Goal: Information Seeking & Learning: Find specific fact

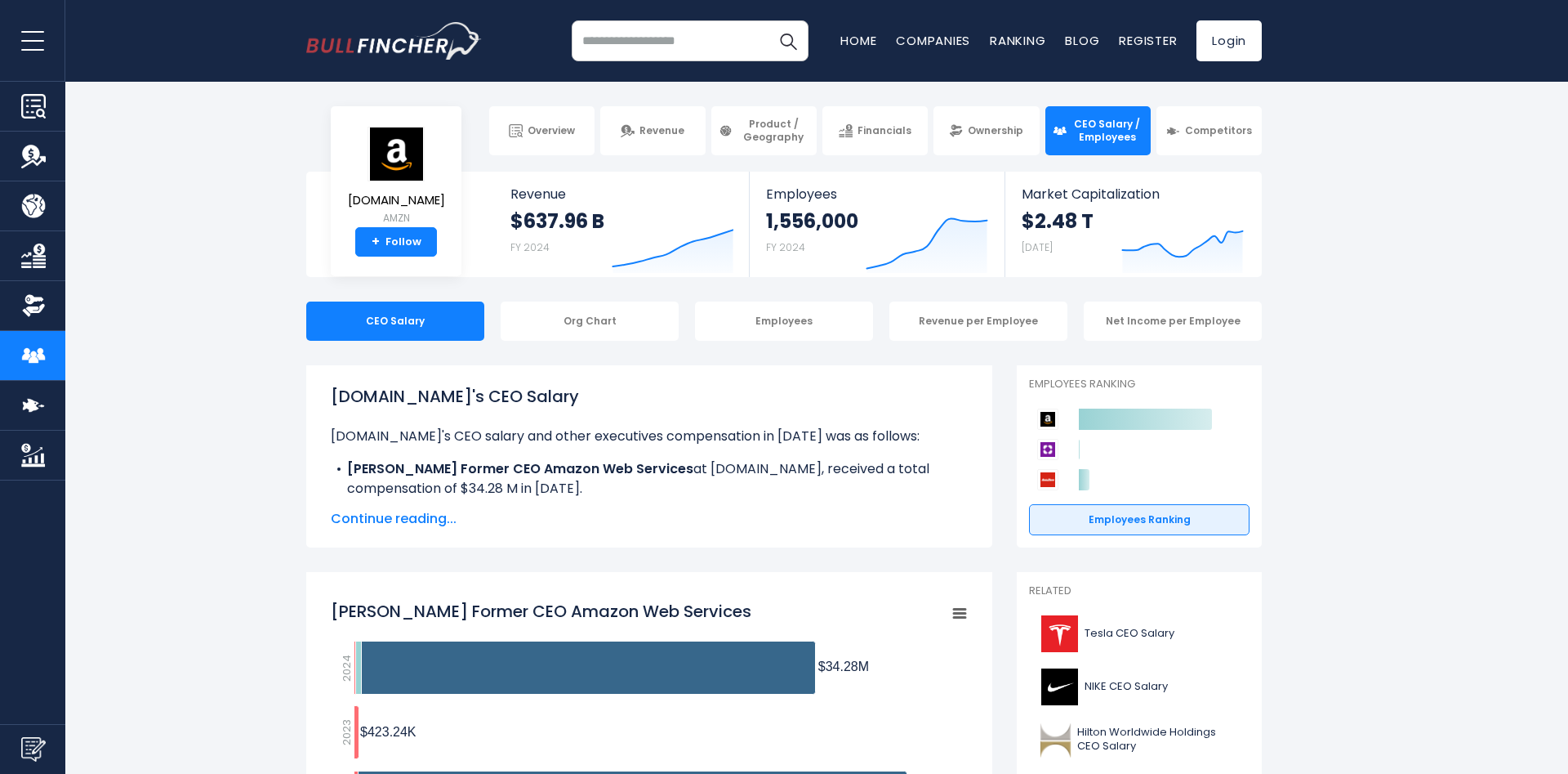
click at [672, 45] on input "search" at bounding box center [690, 40] width 237 height 41
type input "***"
click at [767, 20] on button "Search" at bounding box center [787, 40] width 41 height 41
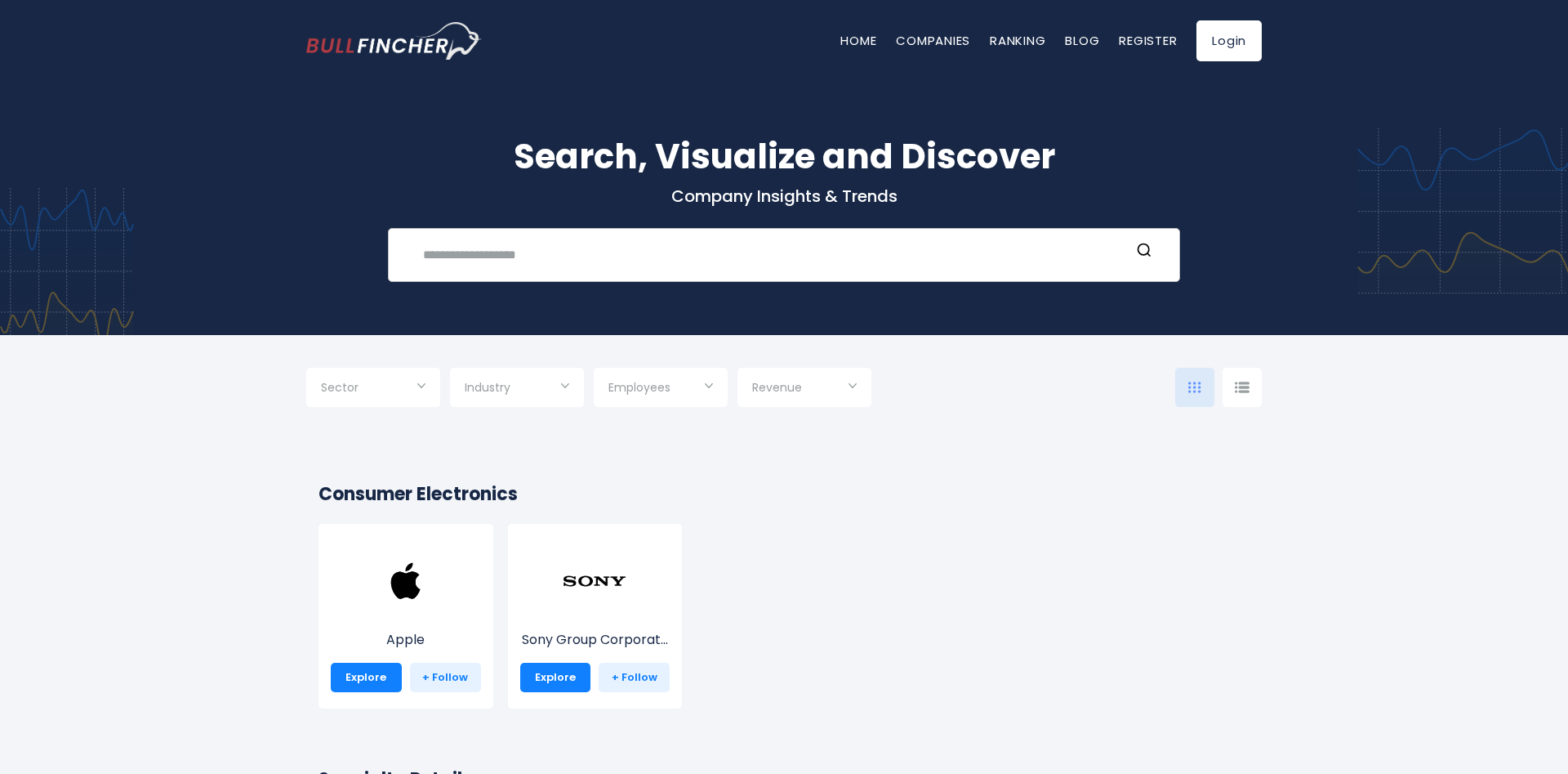
click at [503, 255] on input "text" at bounding box center [772, 255] width 717 height 31
type input "*"
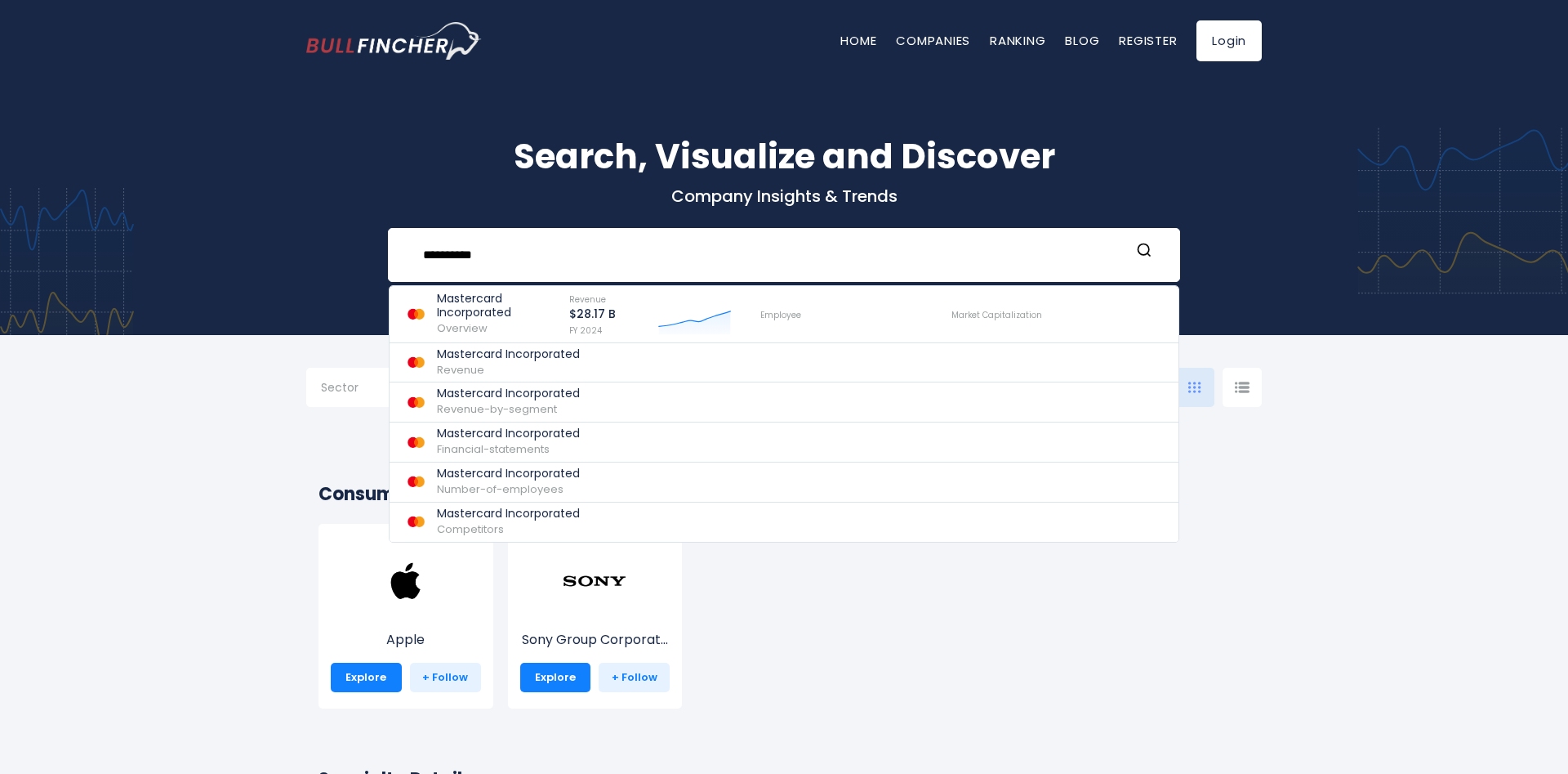
type input "**********"
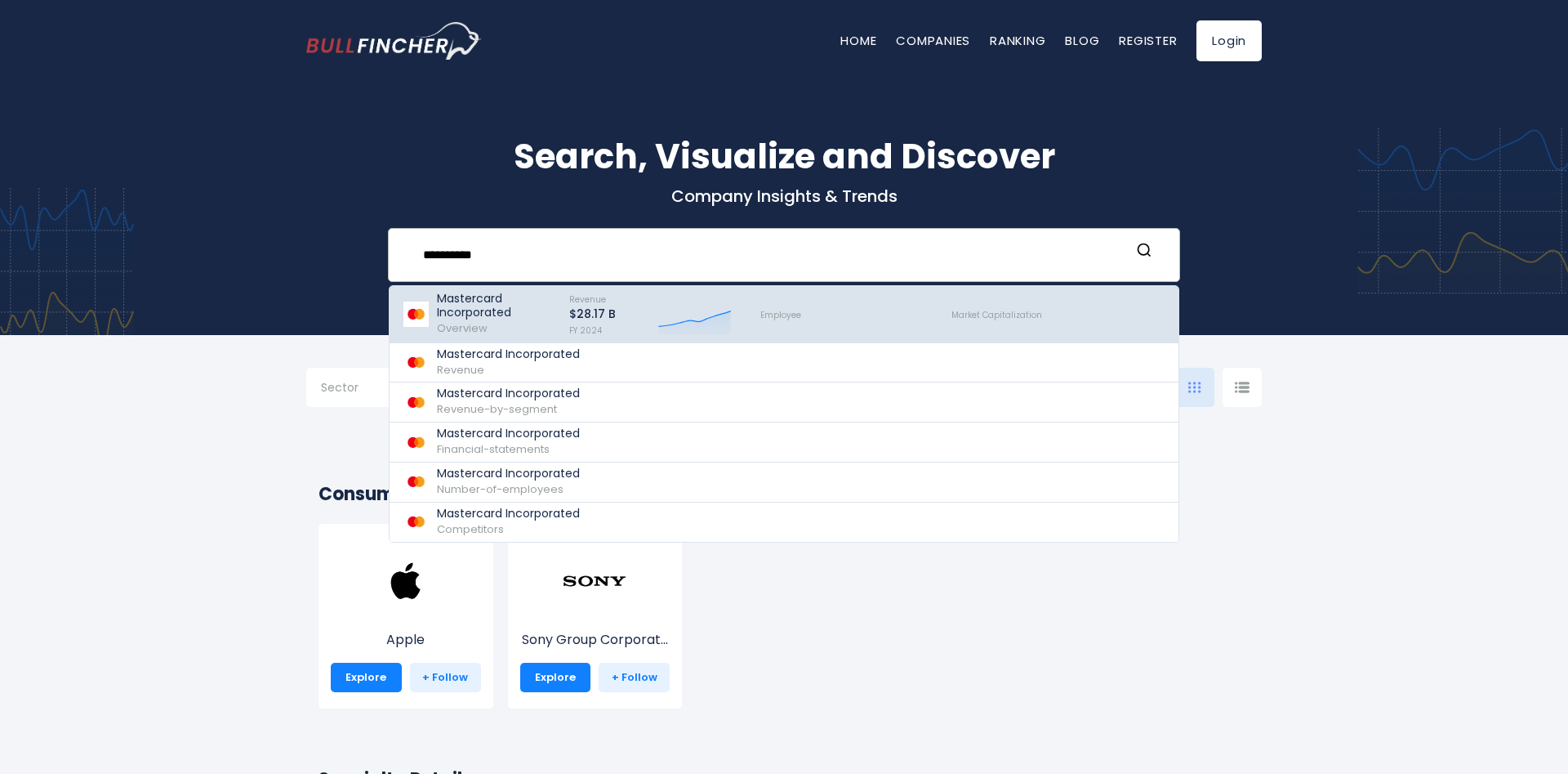
click at [481, 307] on p "Mastercard Incorporated" at bounding box center [496, 306] width 118 height 28
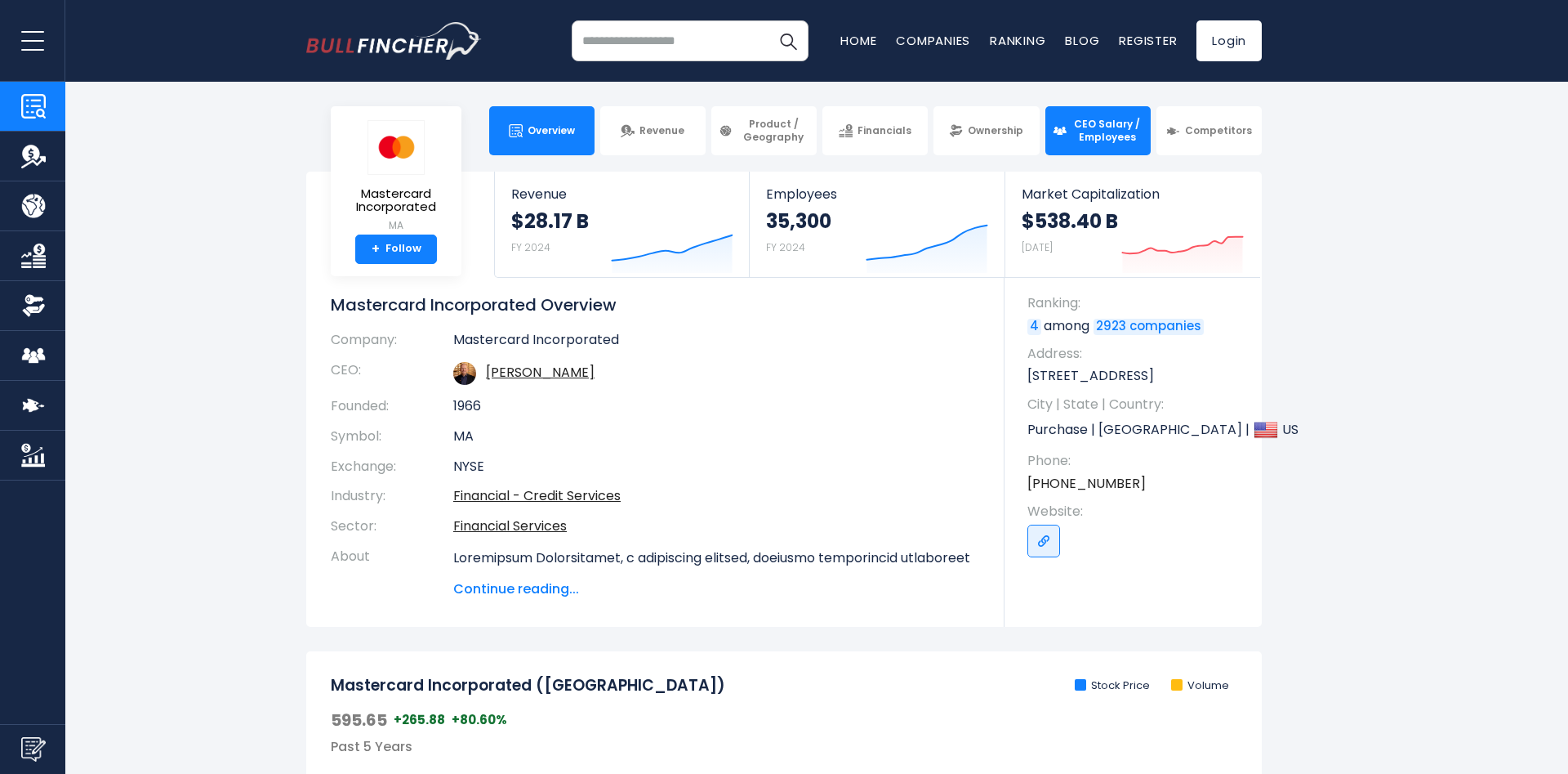
click at [1099, 130] on span "CEO Salary / Employees" at bounding box center [1107, 130] width 72 height 25
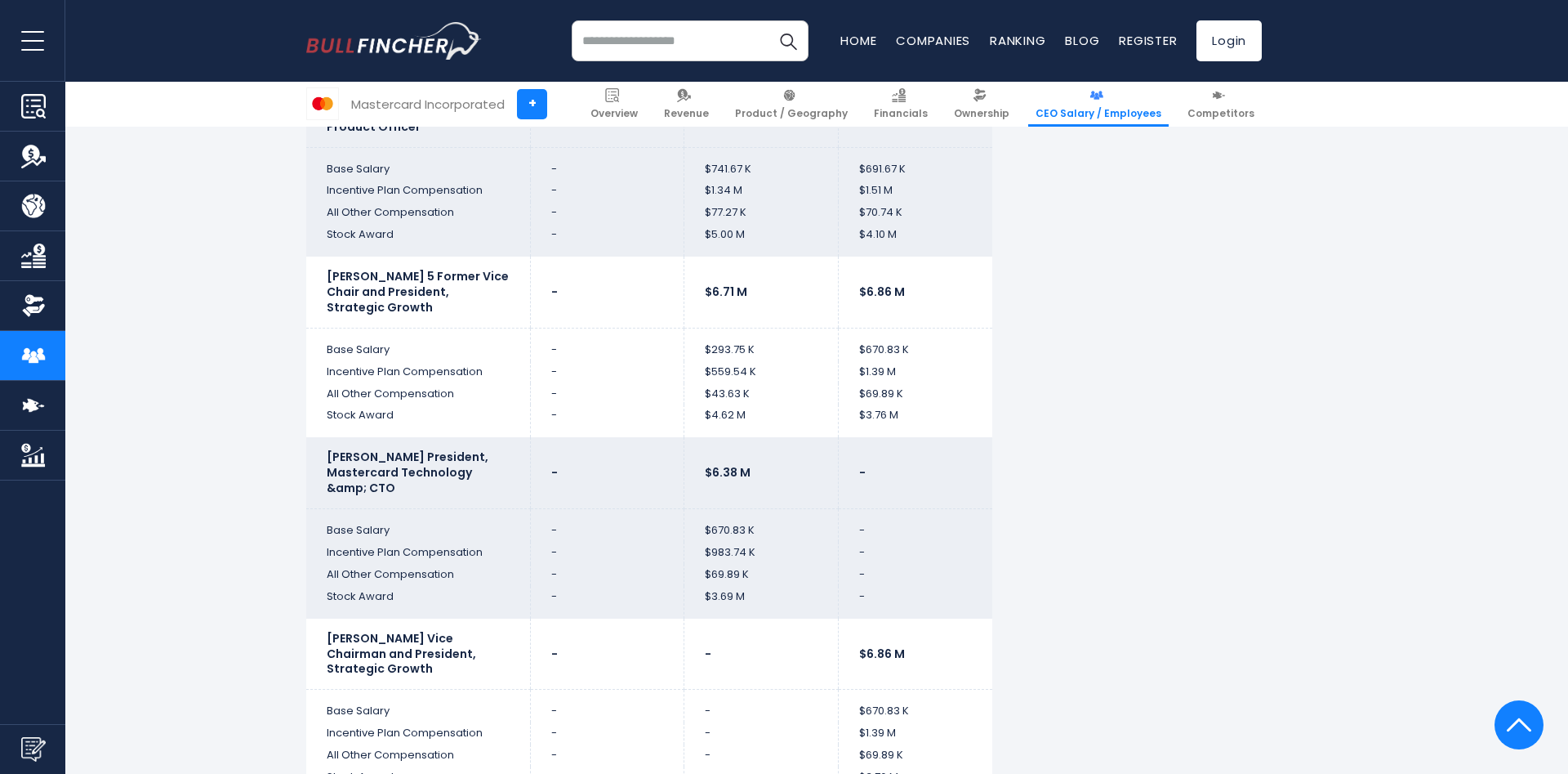
scroll to position [4667, 0]
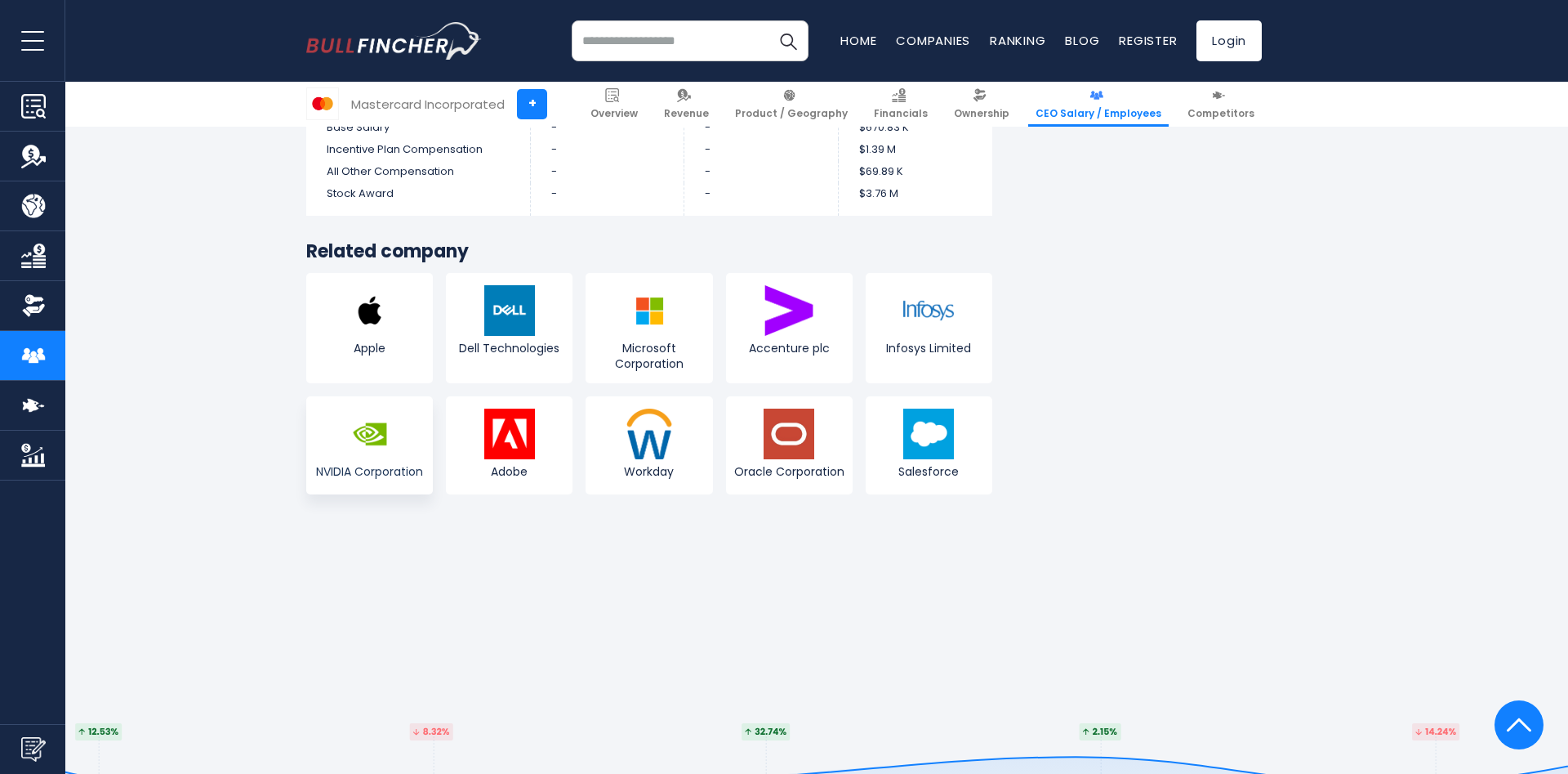
click at [387, 422] on img at bounding box center [370, 434] width 51 height 51
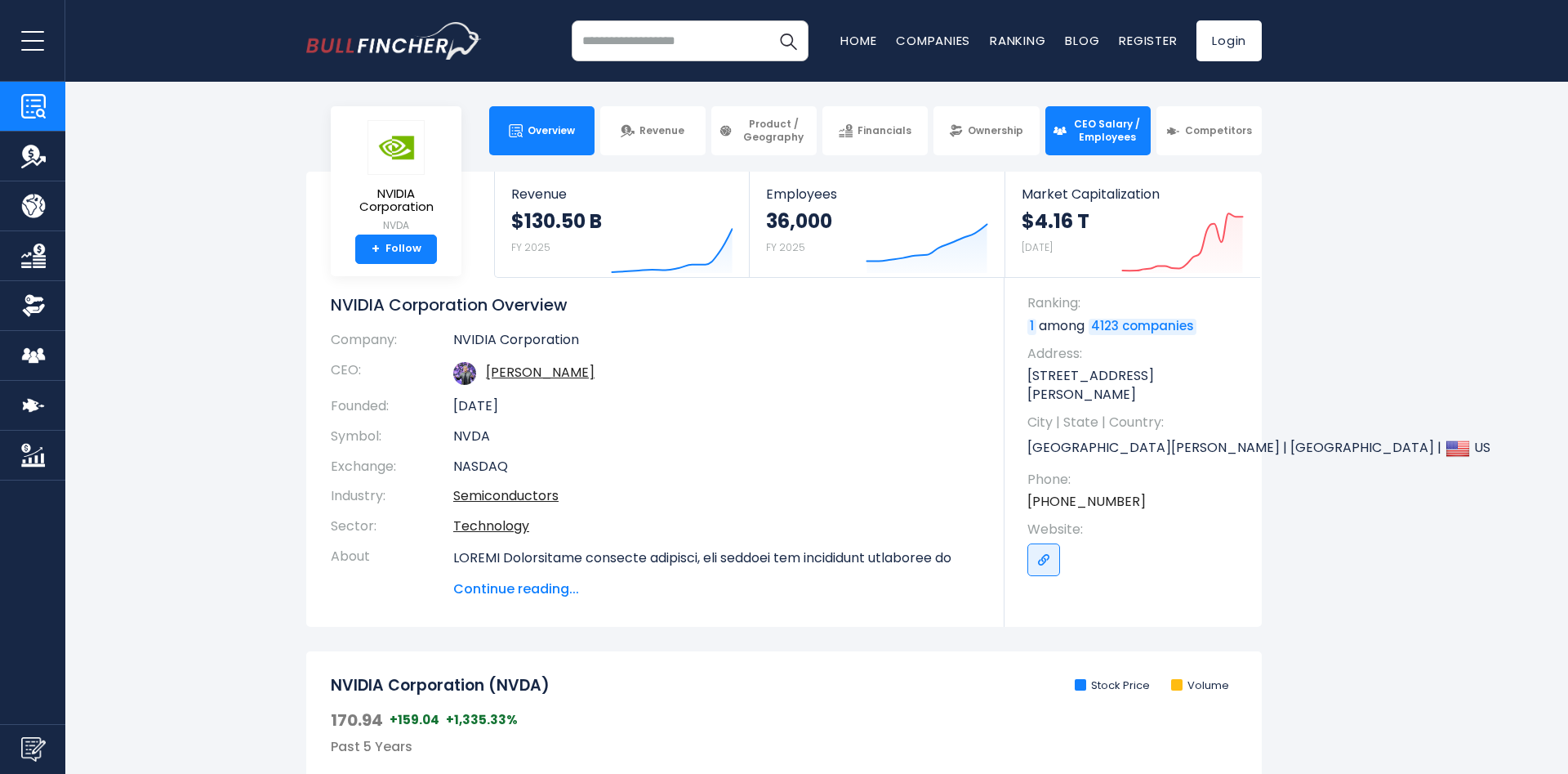
click at [1102, 130] on span "CEO Salary / Employees" at bounding box center [1107, 130] width 72 height 25
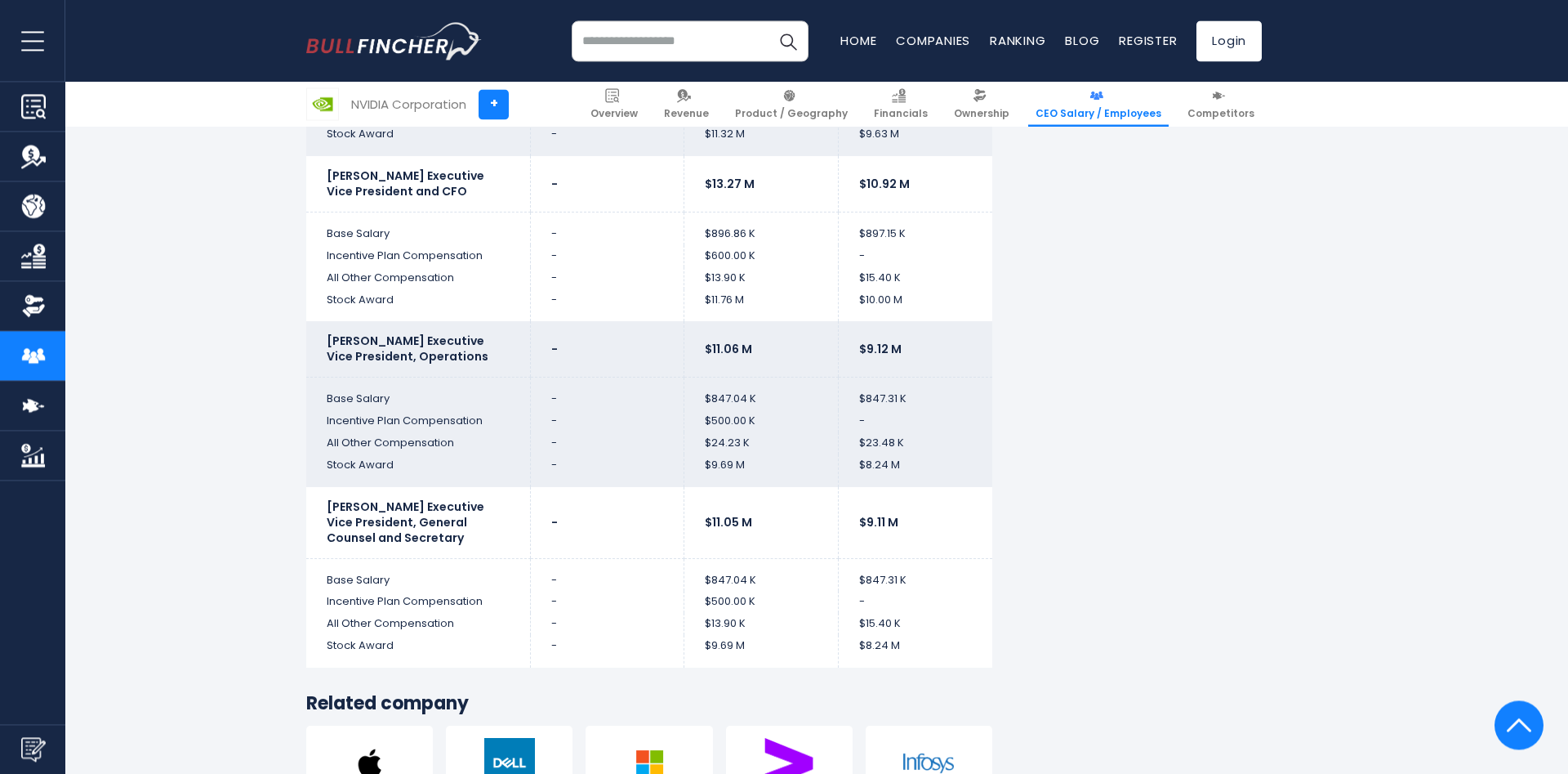
scroll to position [4167, 0]
